Goal: Transaction & Acquisition: Purchase product/service

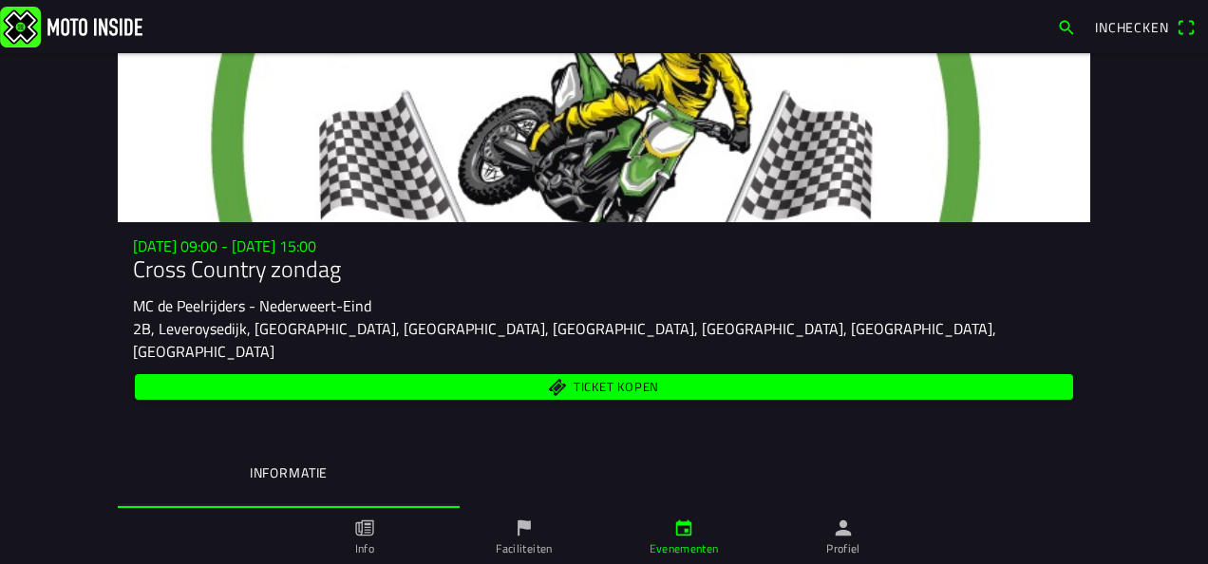
click at [604, 381] on span "Ticket kopen" at bounding box center [616, 387] width 85 height 12
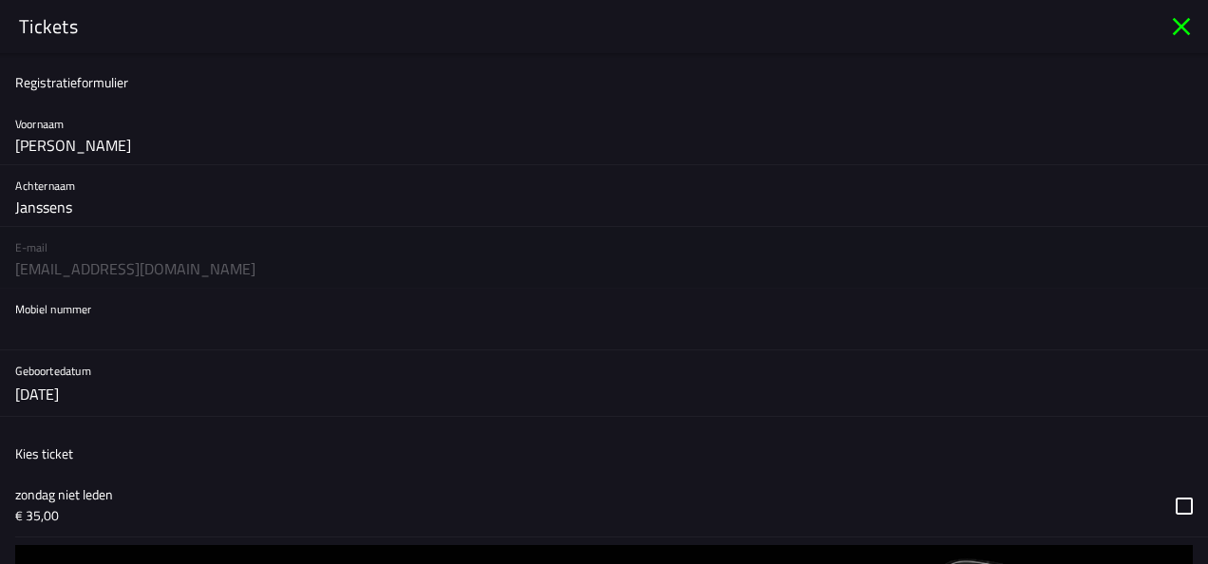
click at [106, 339] on input "text" at bounding box center [603, 330] width 1177 height 38
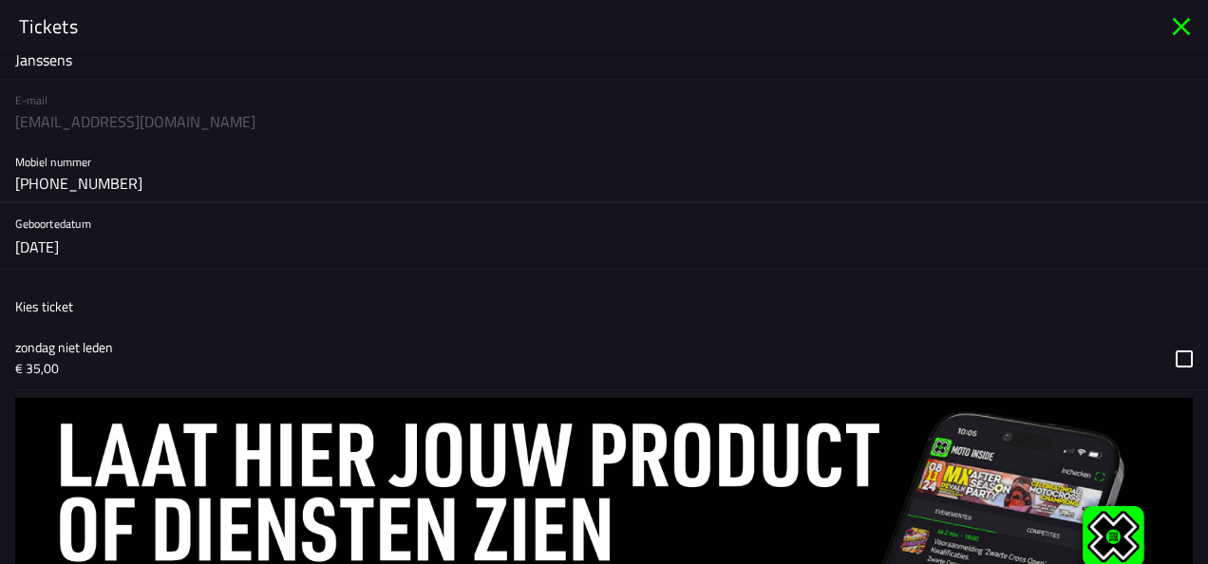
scroll to position [235, 0]
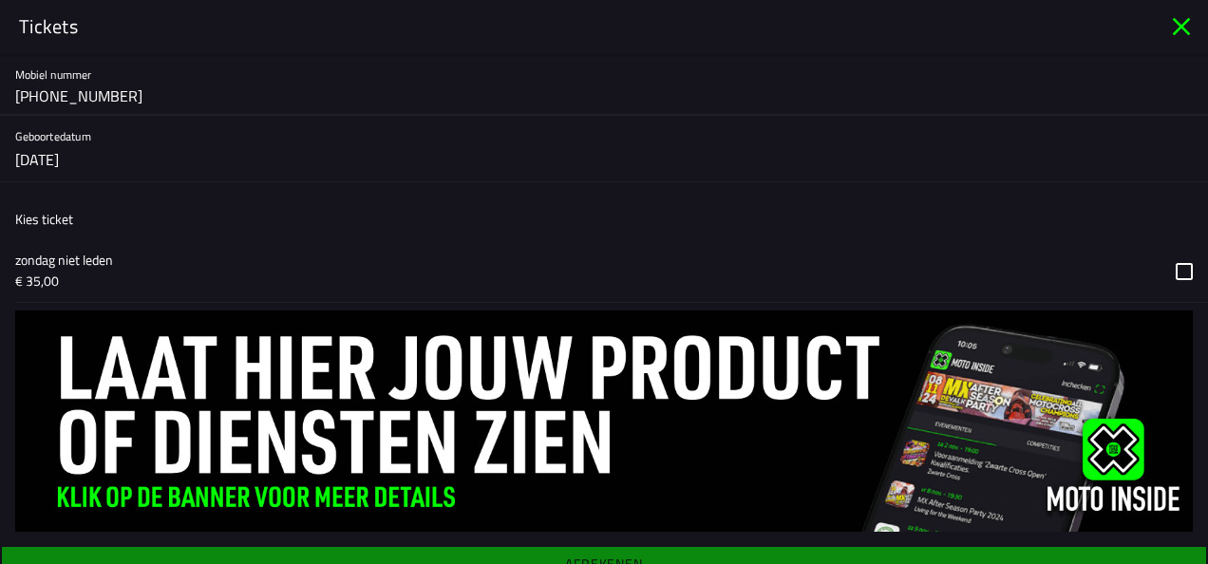
type input "[PHONE_NUMBER]"
click at [1174, 261] on button "button" at bounding box center [611, 271] width 1193 height 62
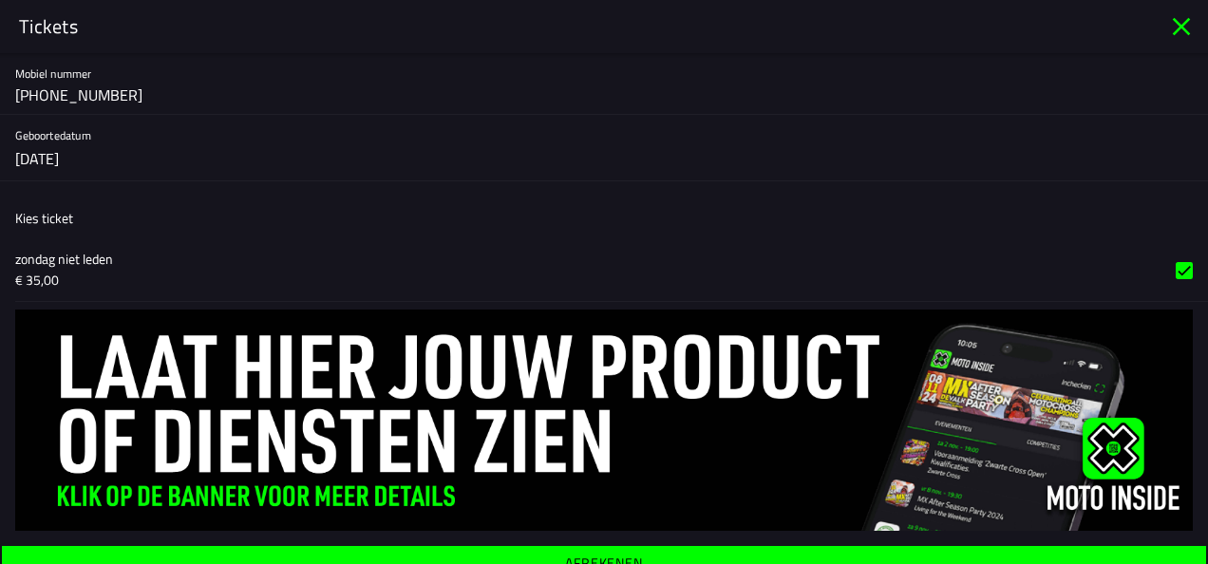
scroll to position [250, 0]
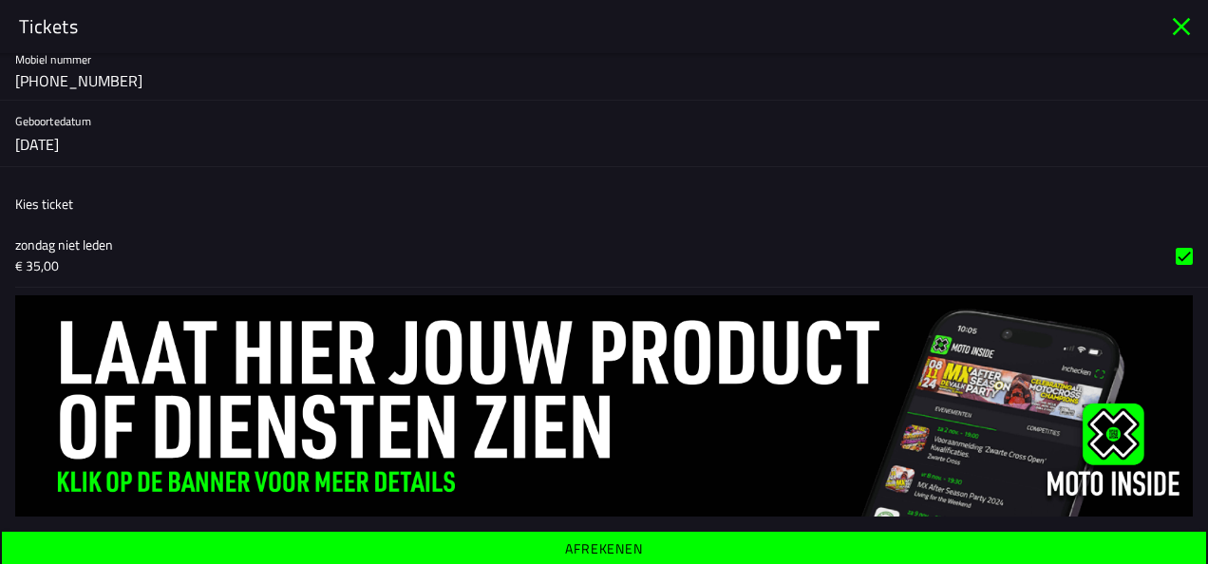
click at [348, 469] on img at bounding box center [603, 405] width 1177 height 221
click at [583, 532] on span "Afrekenen" at bounding box center [603, 549] width 1175 height 34
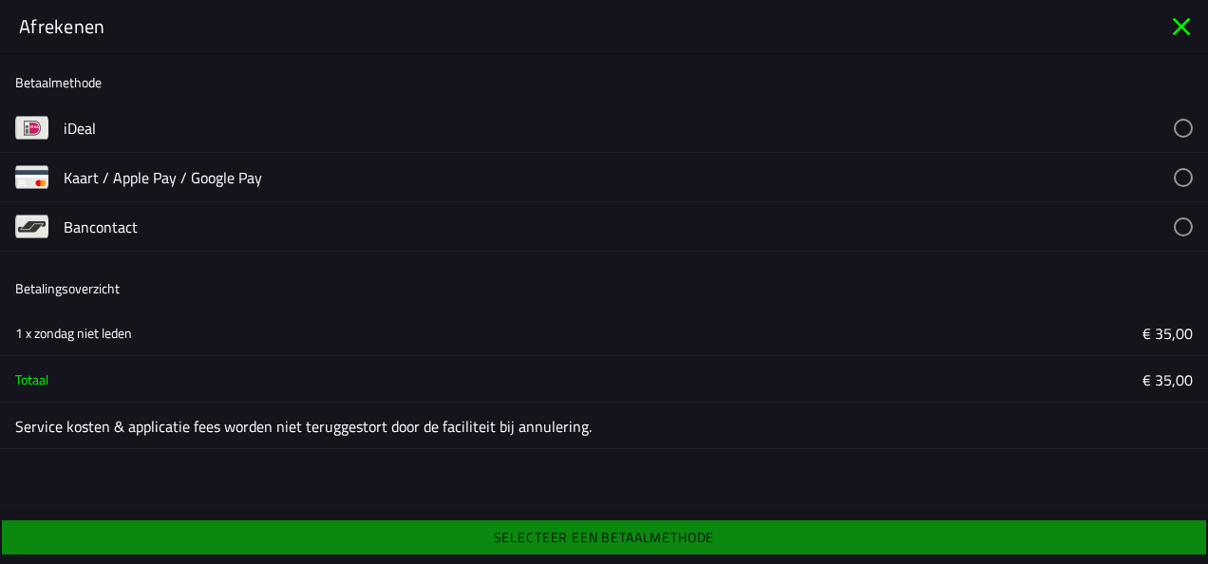
click at [1185, 223] on button "button" at bounding box center [636, 226] width 1144 height 48
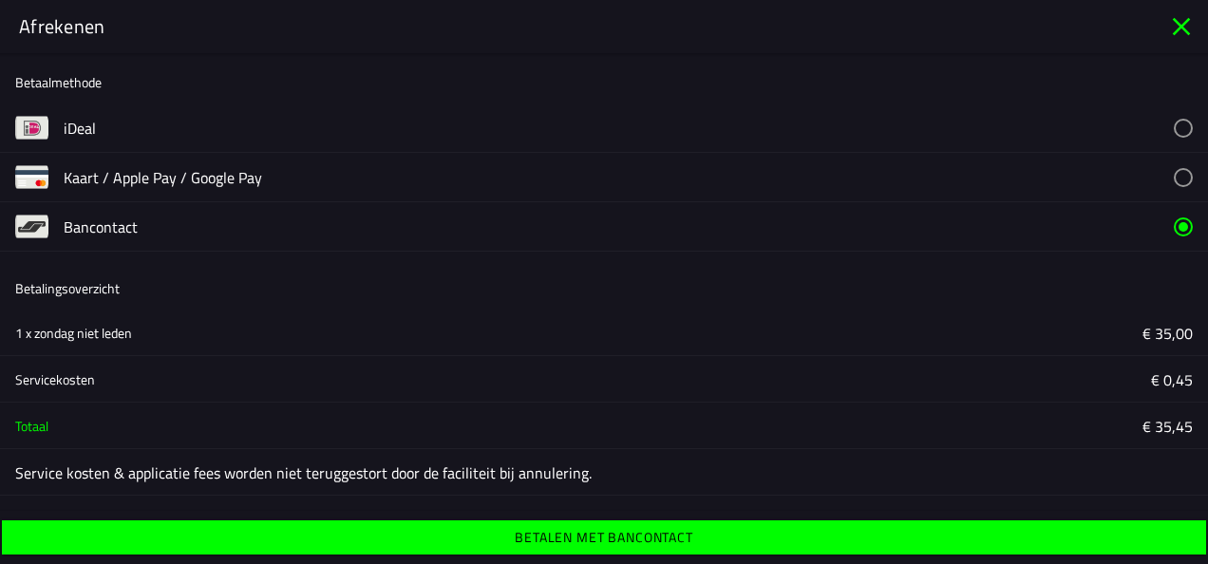
click at [699, 537] on span "Betalen met Bancontact" at bounding box center [603, 537] width 1175 height 34
